Goal: Obtain resource: Obtain resource

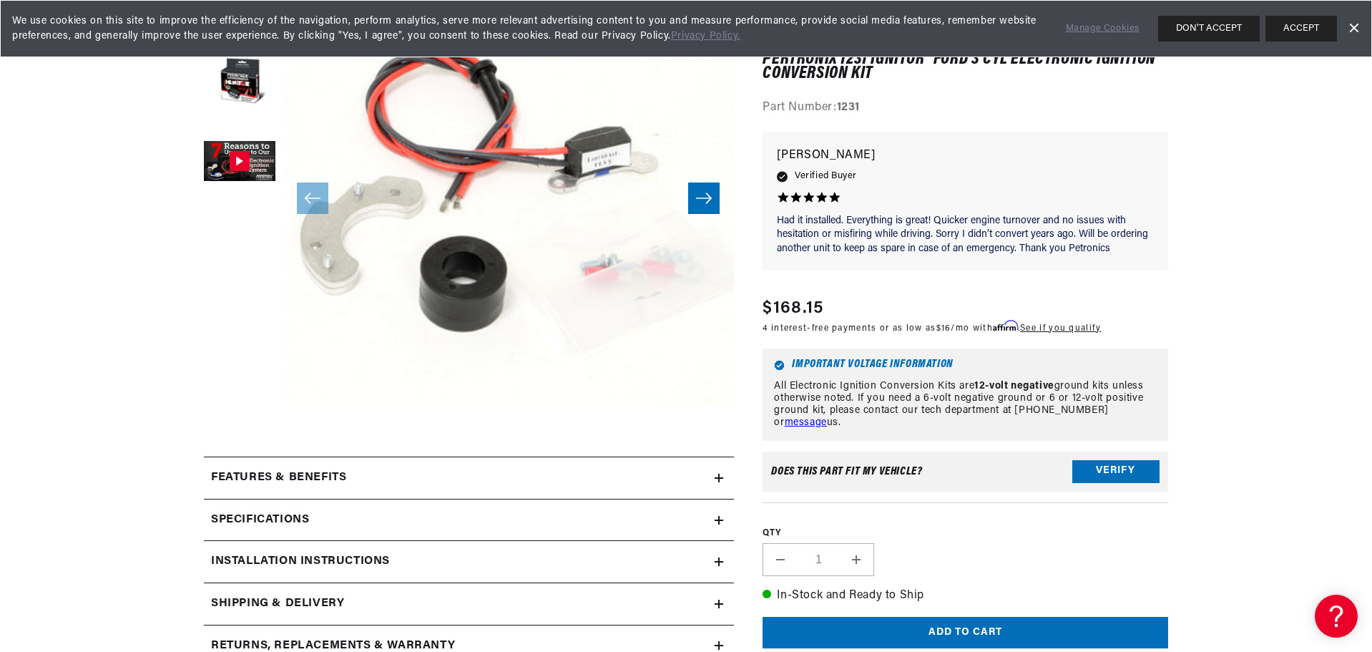
scroll to position [0, 1787]
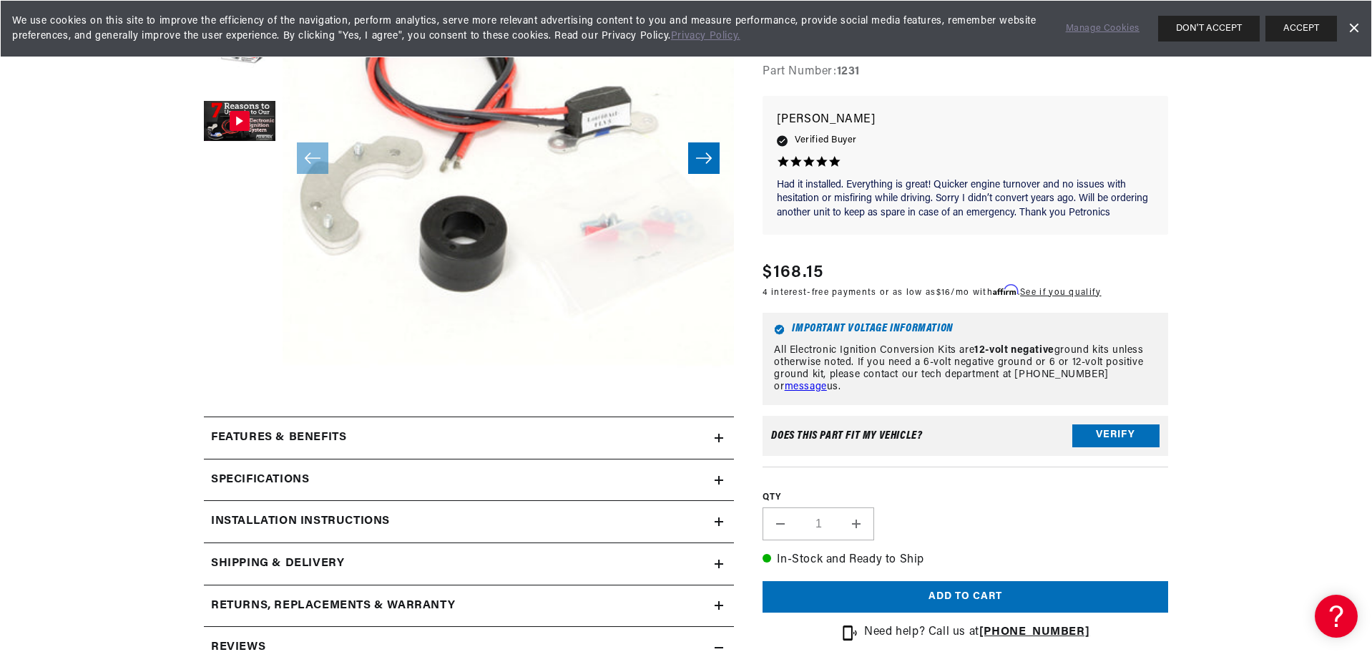
click at [827, 381] on link "message" at bounding box center [806, 386] width 42 height 11
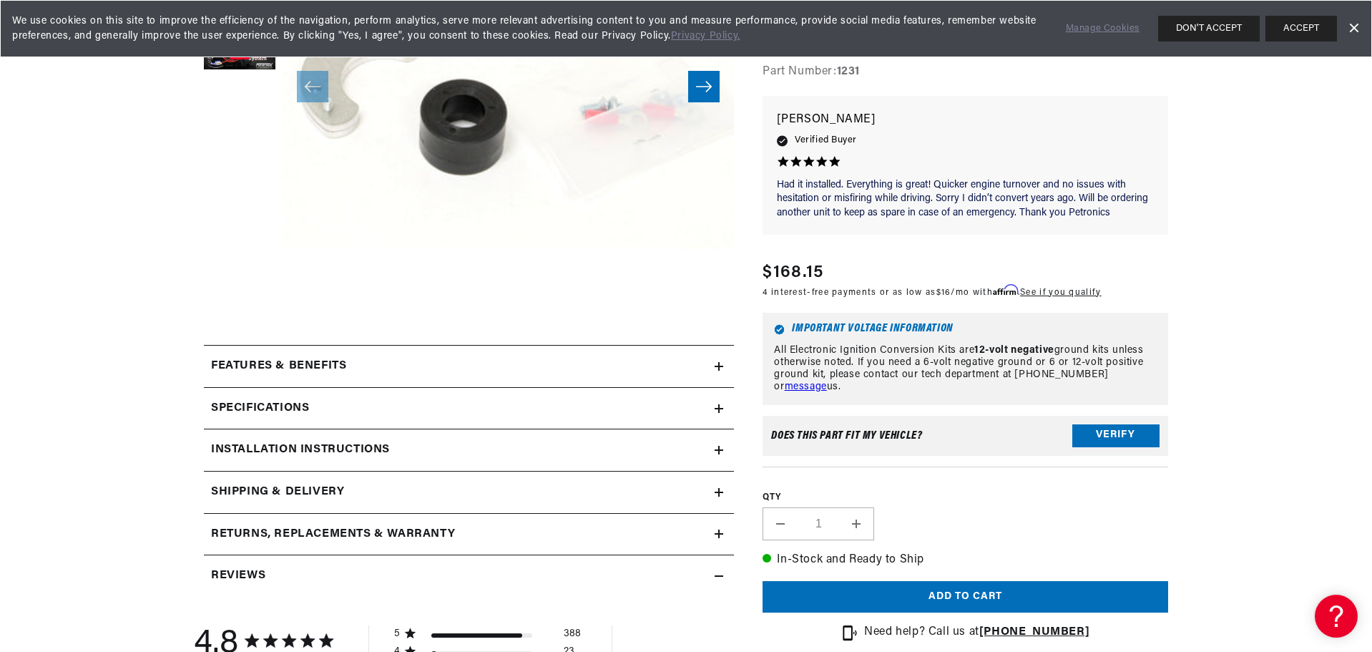
click at [721, 447] on icon at bounding box center [719, 450] width 9 height 9
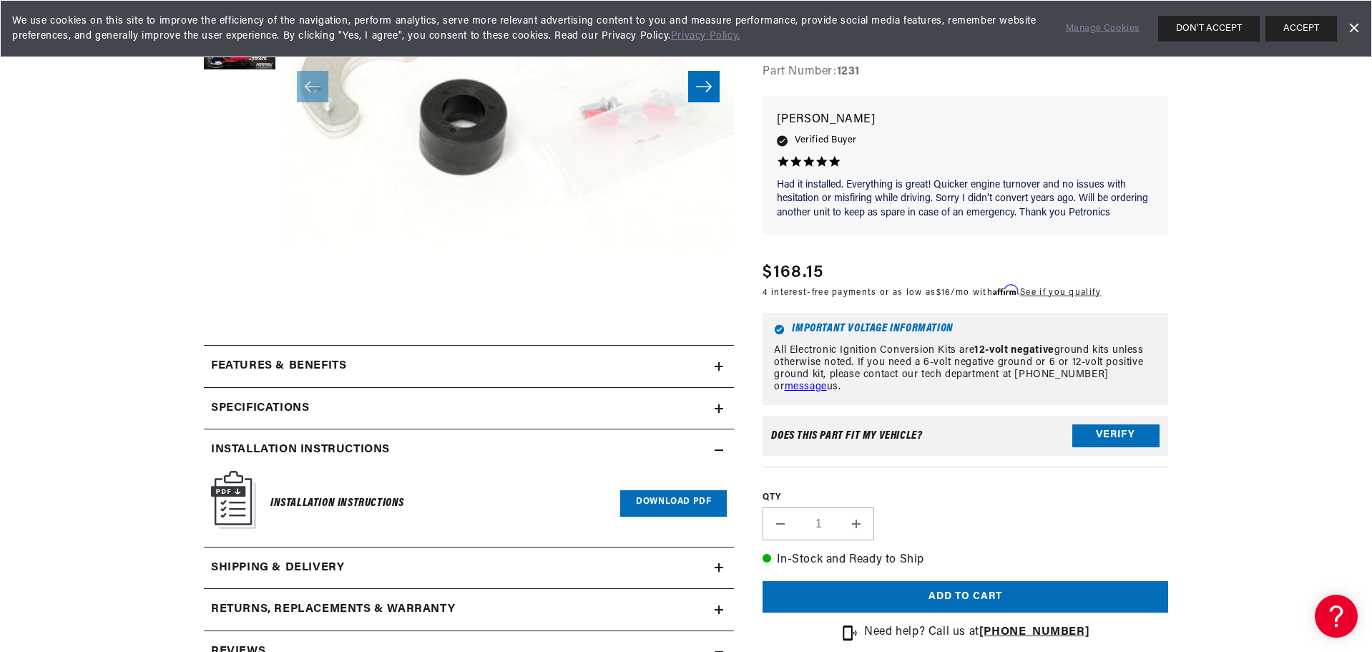
scroll to position [0, 0]
click at [668, 505] on link "Download PDF" at bounding box center [673, 503] width 107 height 26
